Goal: Check status

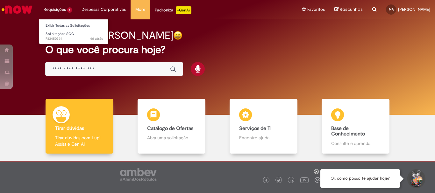
click at [62, 10] on li "Requisições 1 Exibir Todas as Solicitações Solicitações SOC 4d atrás 4 dias atr…" at bounding box center [58, 9] width 38 height 19
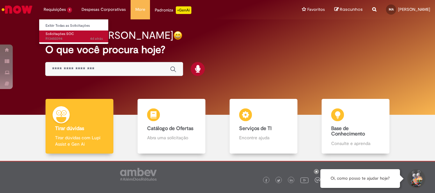
click at [63, 35] on span "Solicitações SOC" at bounding box center [60, 34] width 28 height 5
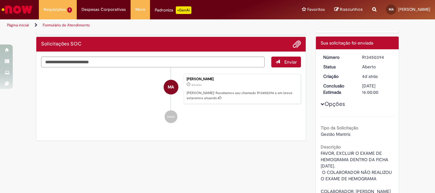
scroll to position [64, 0]
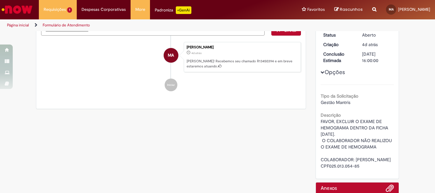
click at [356, 161] on span "FAVOR, EXCLUIR O EXAME DE HEMOGRAMA DENTRO DA FICHA [DATE]. O COLABORADOR NÃO R…" at bounding box center [365, 144] width 88 height 50
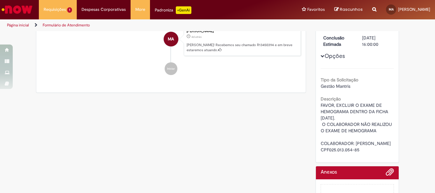
scroll to position [0, 0]
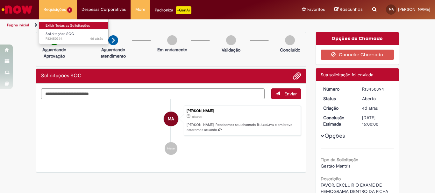
click at [63, 25] on link "Exibir Todas as Solicitações" at bounding box center [74, 25] width 70 height 7
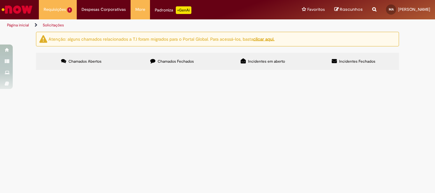
click at [0, 0] on span "FAVOR, EXCLUIR O EXAME DE HEMOGRAMA DENTRO DA FICHA [DATE]. O COLABORADOR NÃO R…" at bounding box center [0, 0] width 0 height 0
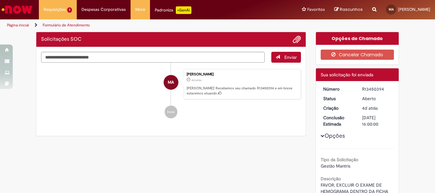
click at [81, 115] on li "Iniciar" at bounding box center [171, 112] width 260 height 13
